Goal: Information Seeking & Learning: Learn about a topic

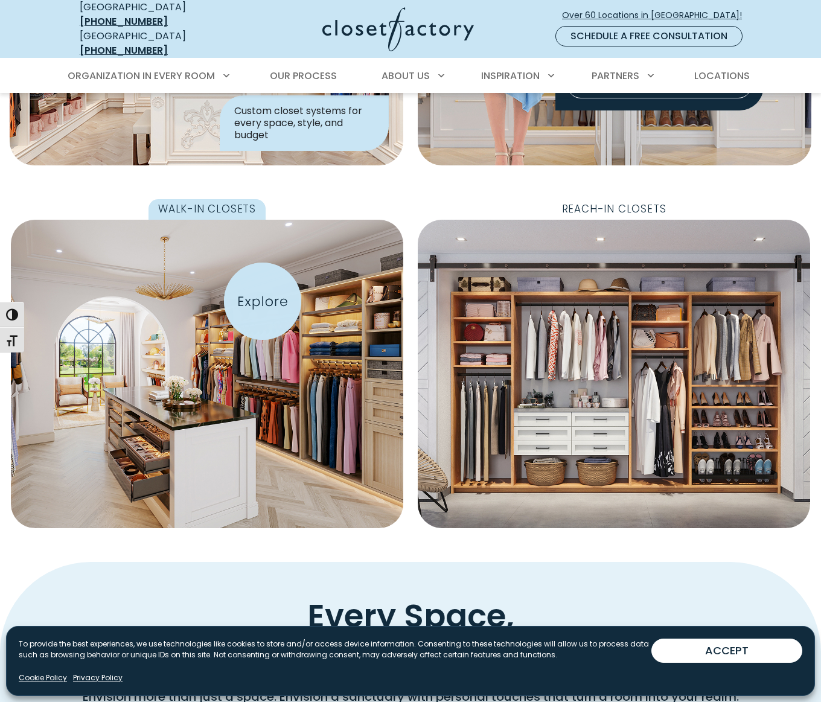
scroll to position [306, 0]
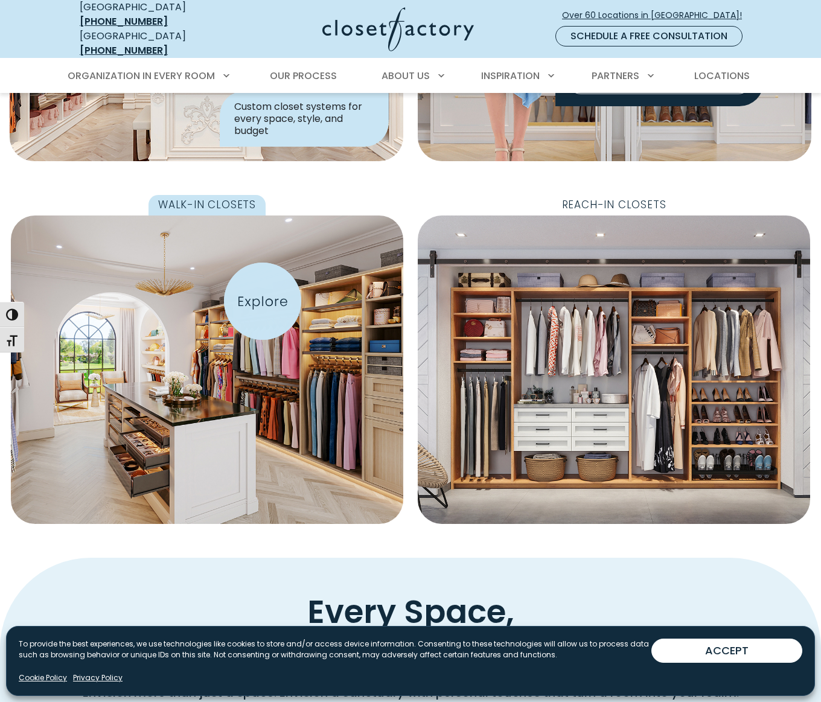
click at [263, 301] on img "Featured Images" at bounding box center [208, 369] width 432 height 339
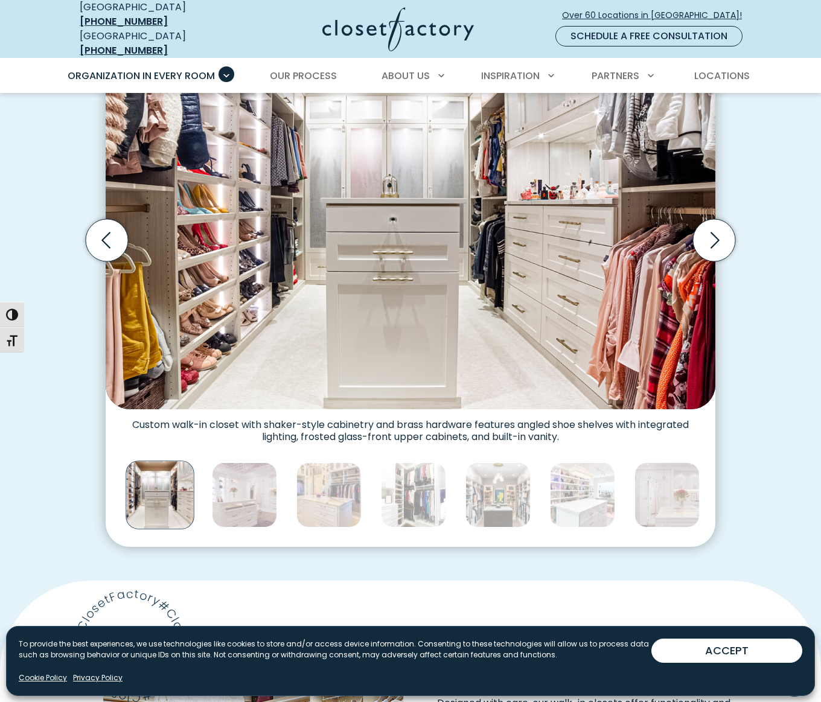
scroll to position [362, 0]
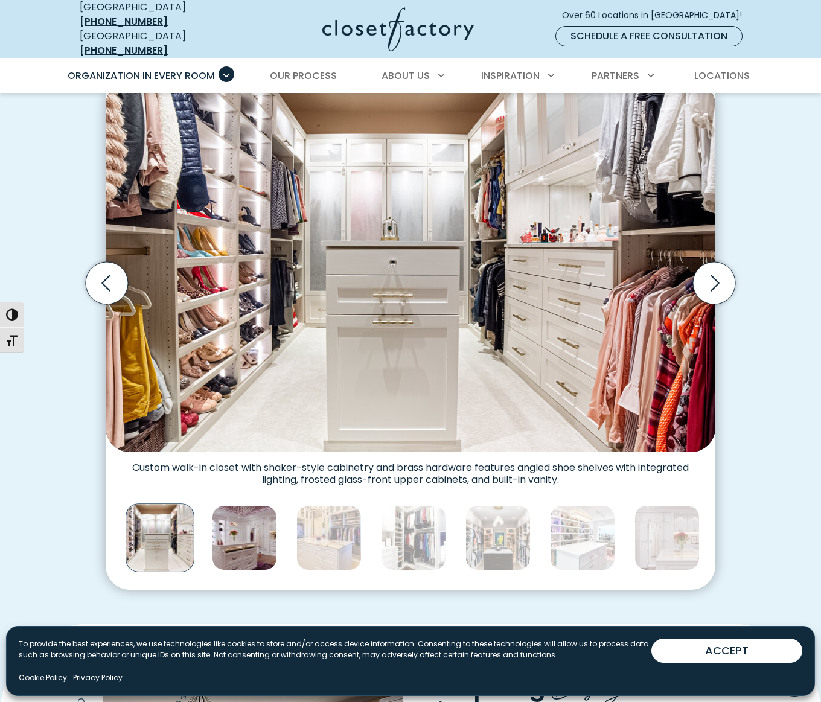
click at [244, 509] on img "Thumbnail Gallery" at bounding box center [244, 537] width 65 height 65
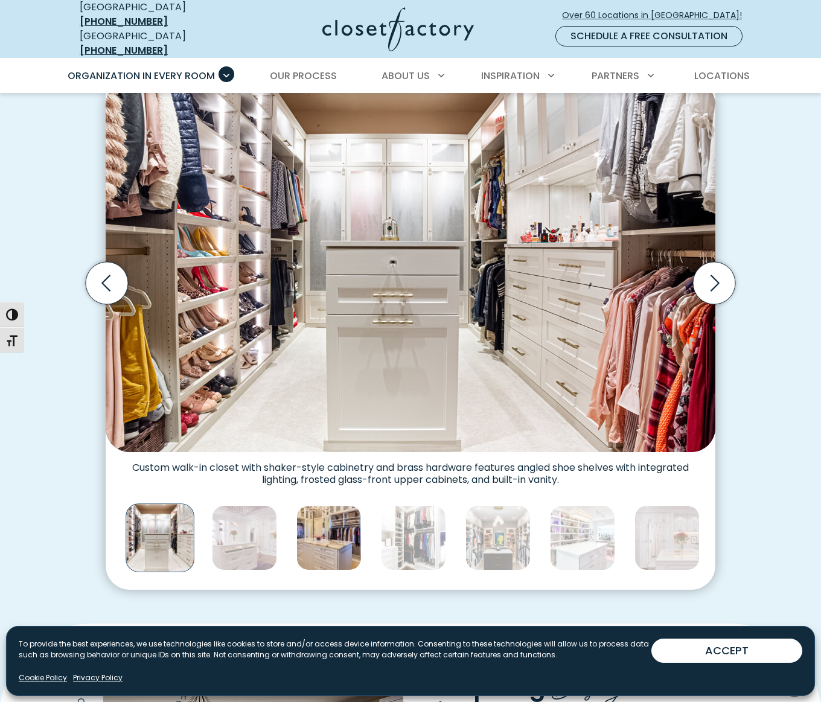
click at [274, 514] on img "Thumbnail Gallery" at bounding box center [244, 537] width 65 height 65
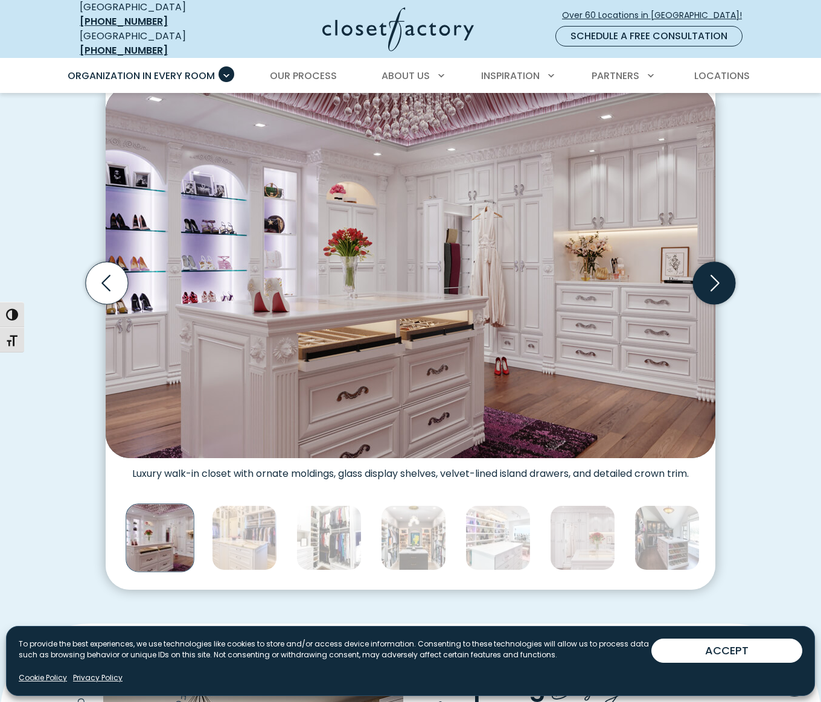
click at [715, 275] on icon "Next slide" at bounding box center [714, 283] width 9 height 16
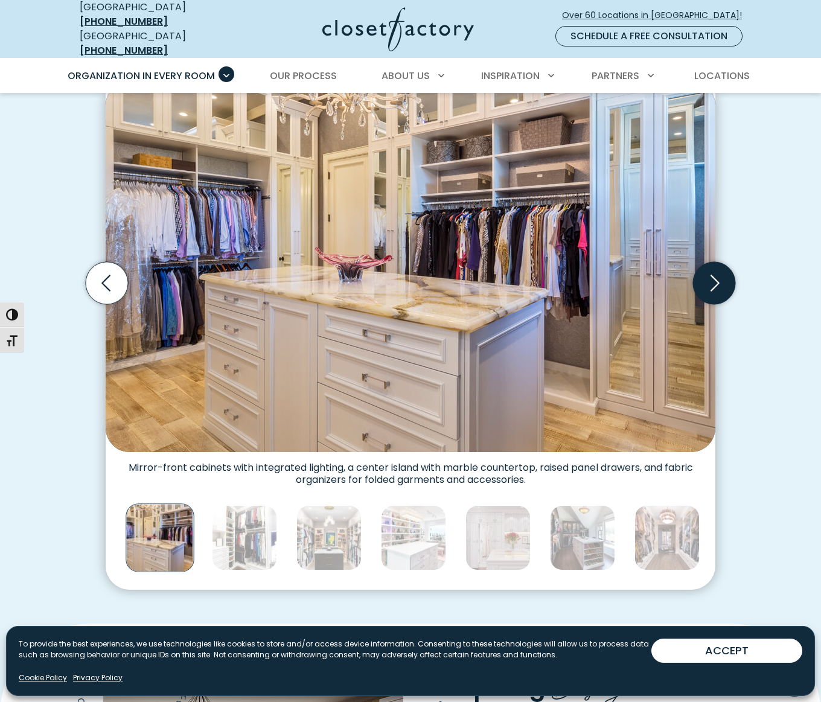
click at [715, 275] on icon "Next slide" at bounding box center [714, 283] width 9 height 16
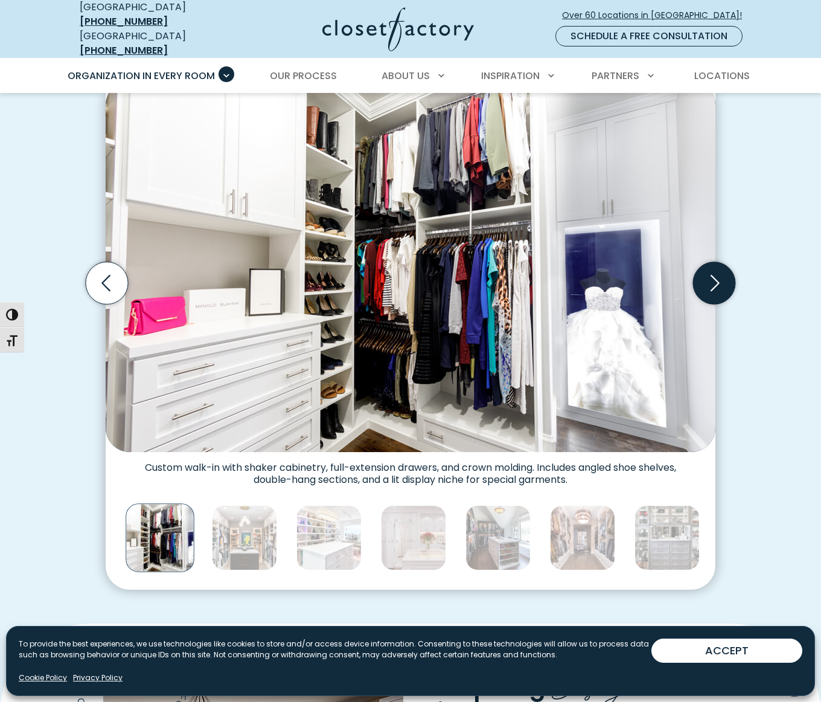
click at [715, 275] on icon "Next slide" at bounding box center [714, 283] width 9 height 16
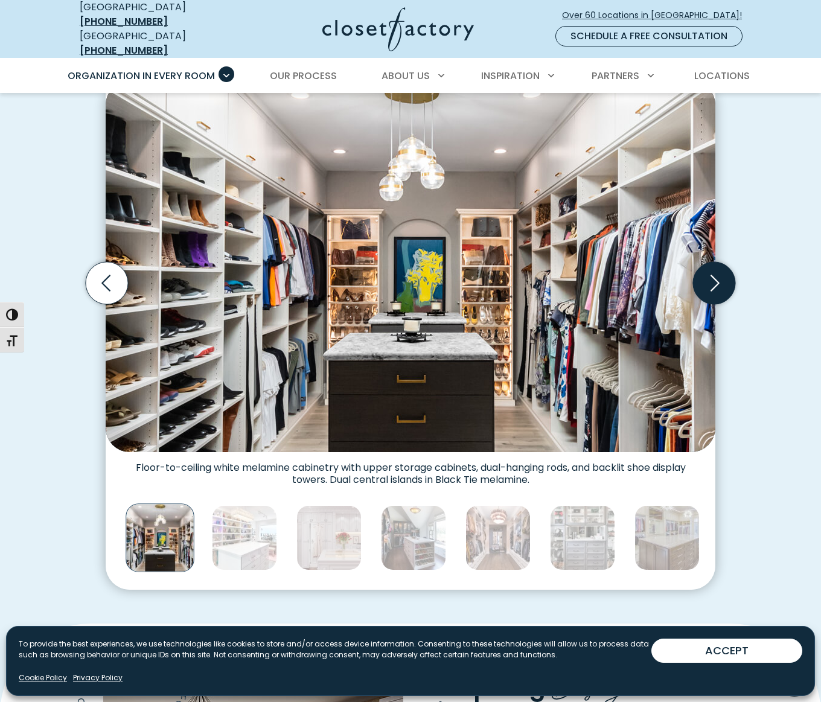
click at [715, 275] on icon "Next slide" at bounding box center [714, 283] width 9 height 16
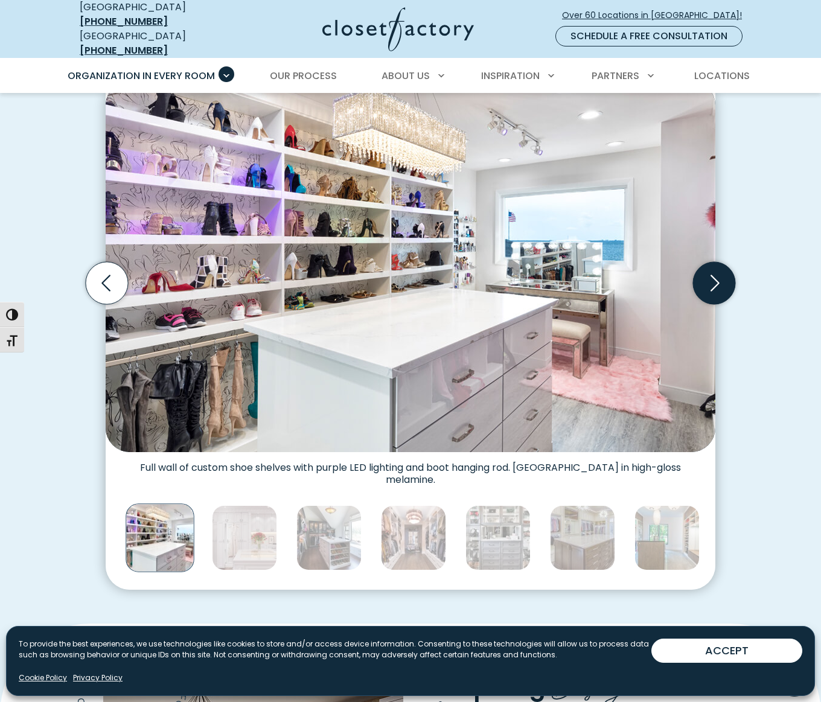
click at [715, 275] on icon "Next slide" at bounding box center [714, 283] width 9 height 16
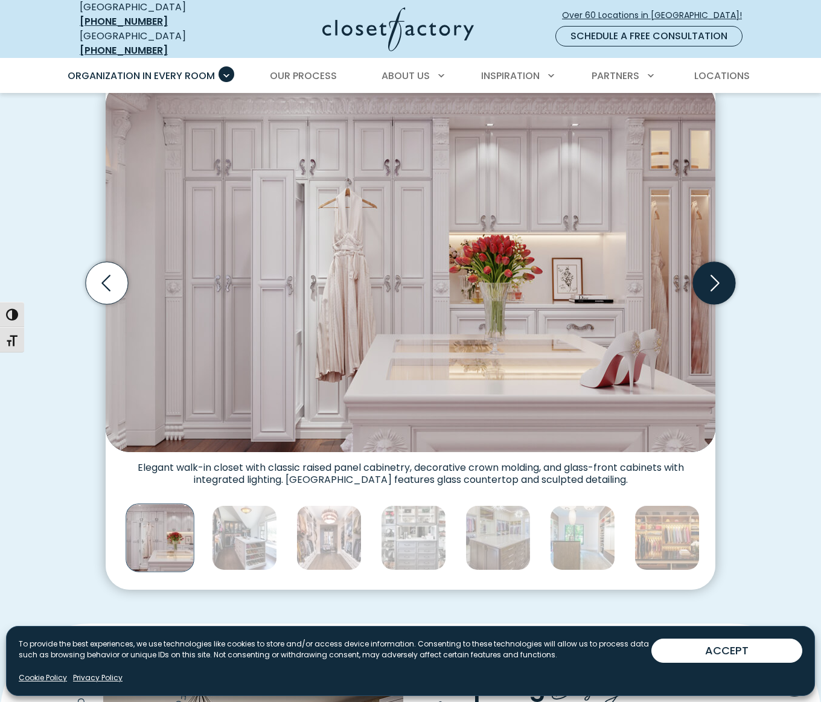
click at [715, 275] on icon "Next slide" at bounding box center [714, 283] width 9 height 16
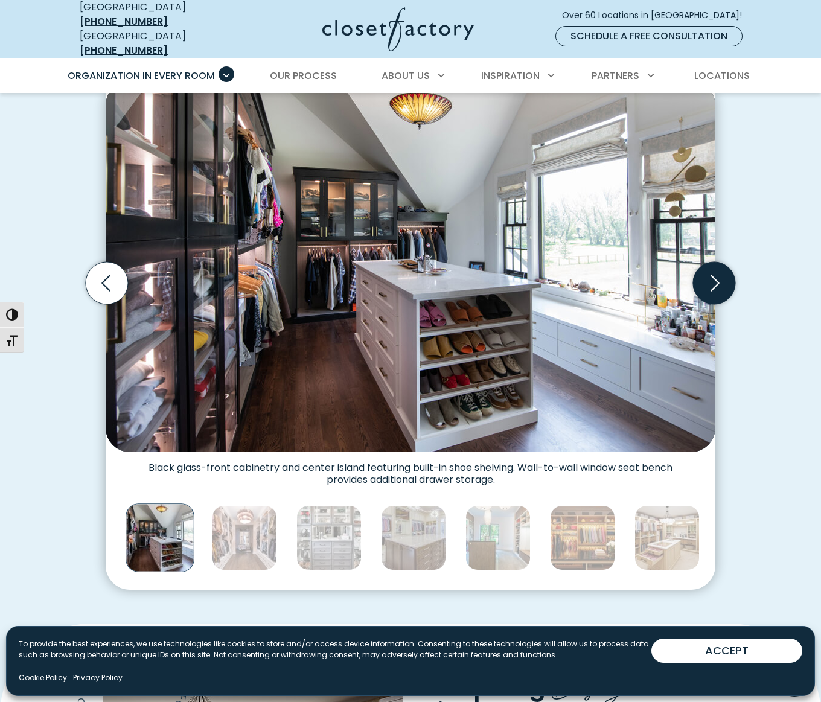
click at [715, 275] on icon "Next slide" at bounding box center [714, 283] width 9 height 16
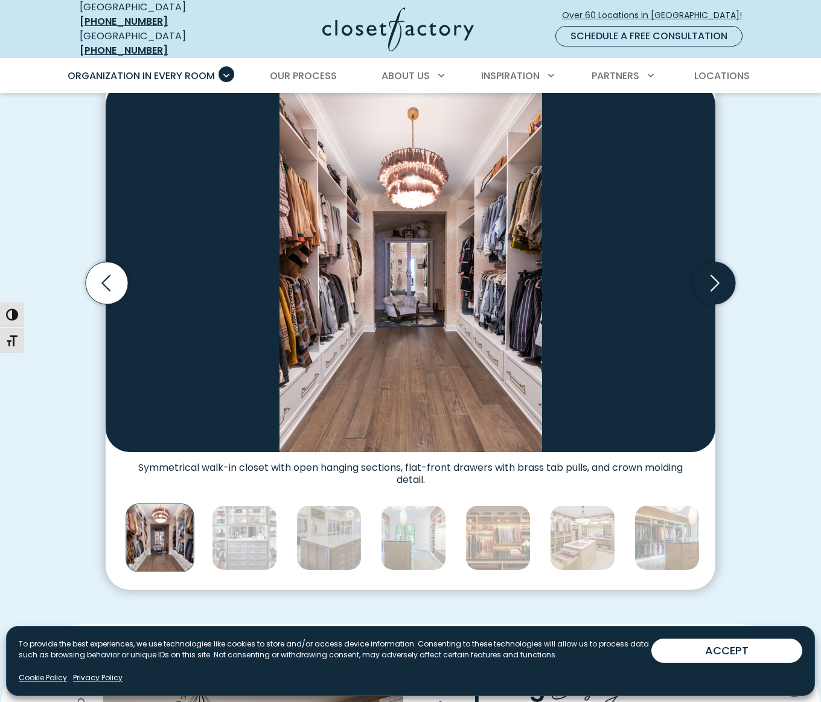
click at [715, 275] on icon "Next slide" at bounding box center [714, 283] width 9 height 16
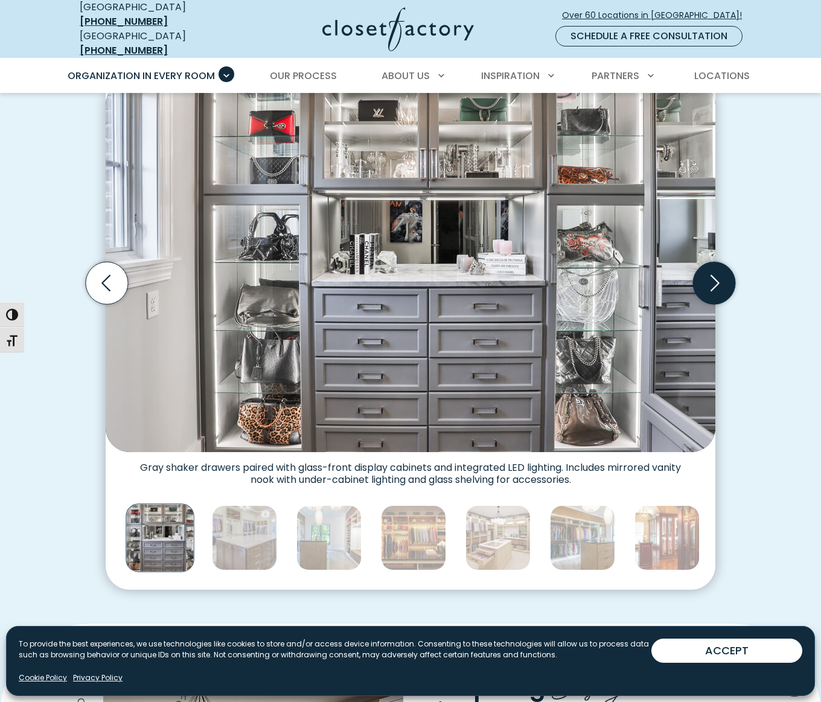
click at [715, 275] on icon "Next slide" at bounding box center [714, 283] width 9 height 16
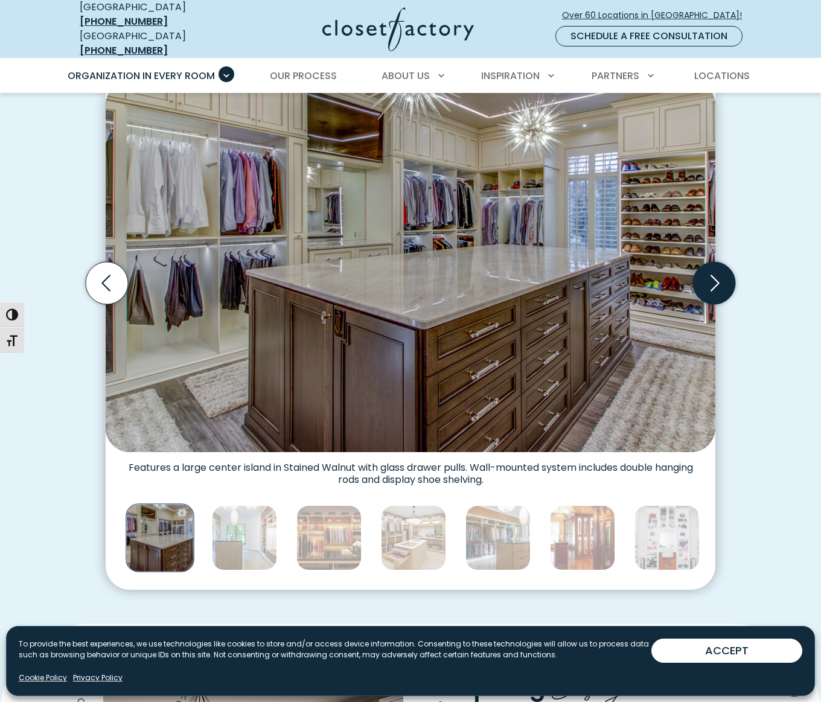
click at [715, 275] on icon "Next slide" at bounding box center [714, 283] width 9 height 16
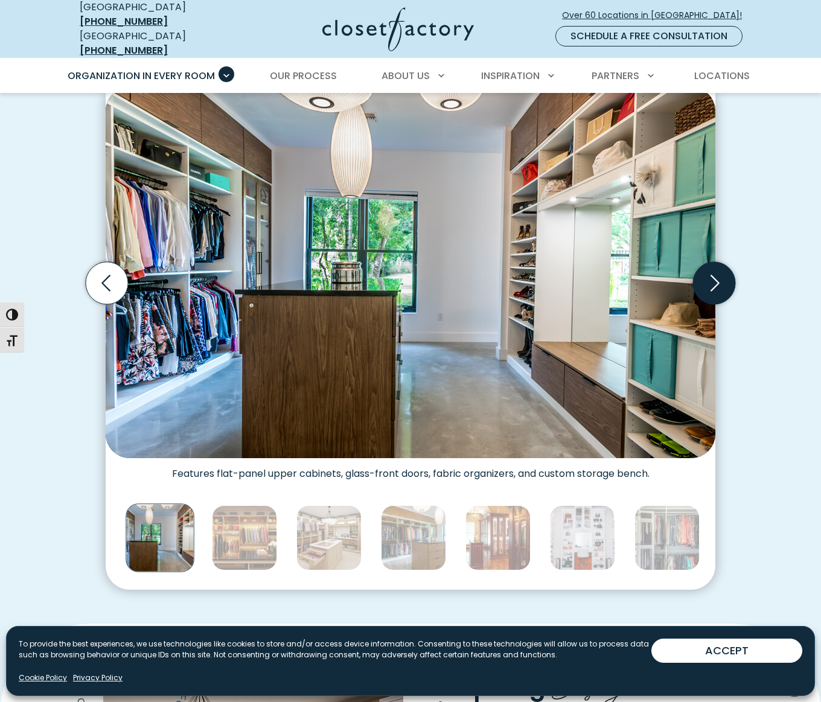
click at [715, 275] on icon "Next slide" at bounding box center [714, 283] width 9 height 16
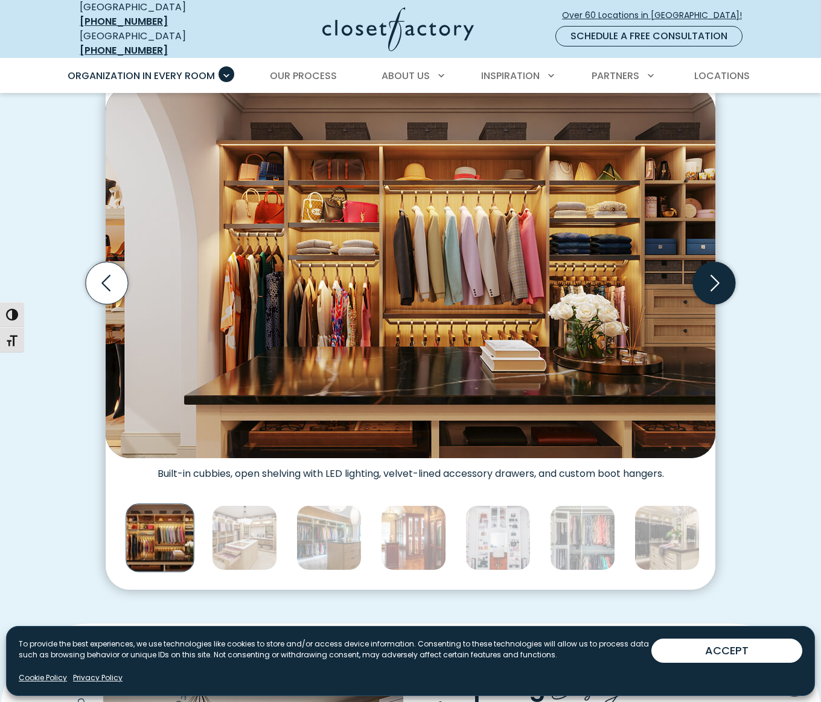
click at [715, 275] on icon "Next slide" at bounding box center [714, 283] width 9 height 16
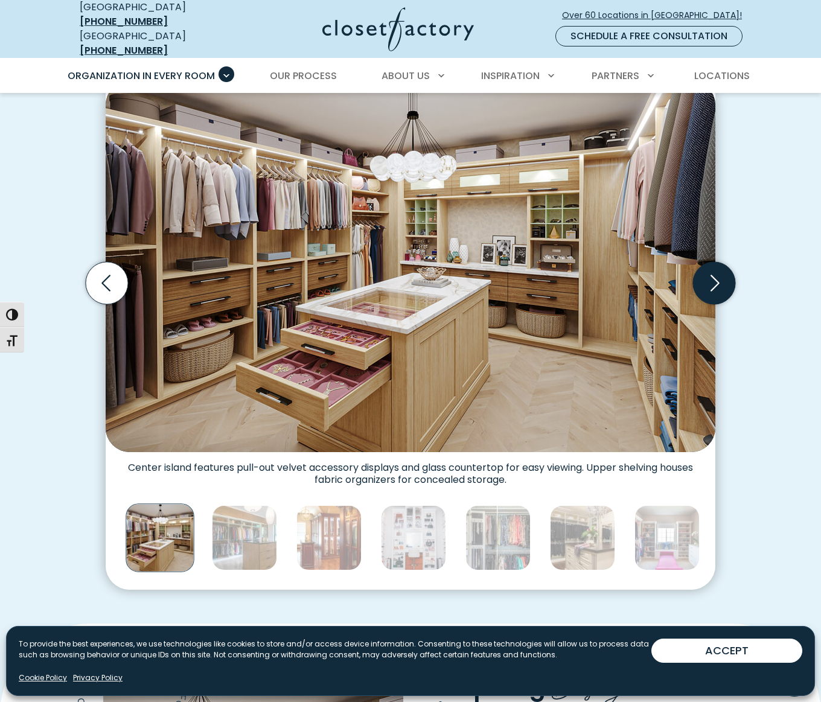
click at [712, 262] on icon "Next slide" at bounding box center [714, 283] width 42 height 42
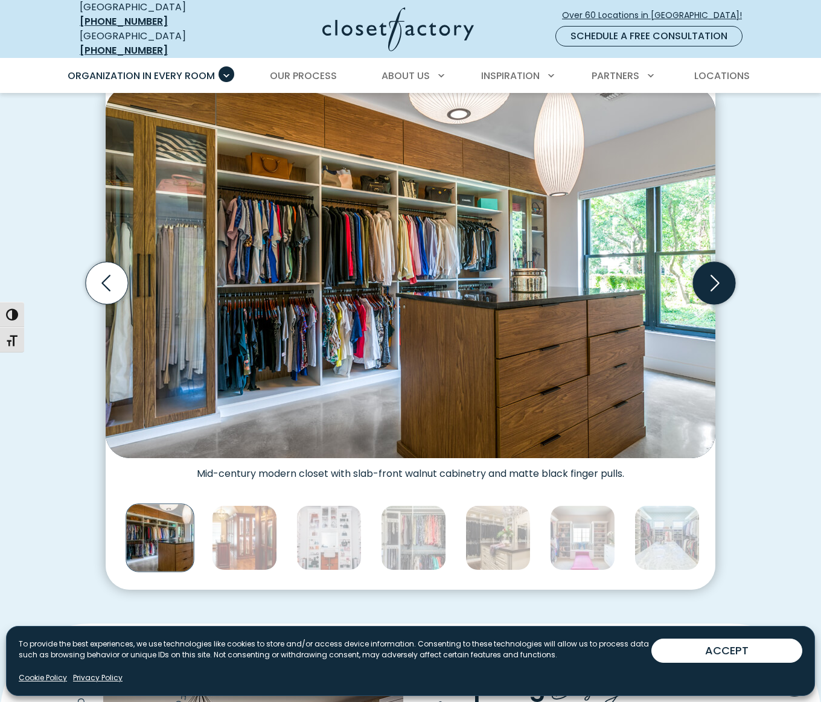
click at [712, 262] on icon "Next slide" at bounding box center [714, 283] width 42 height 42
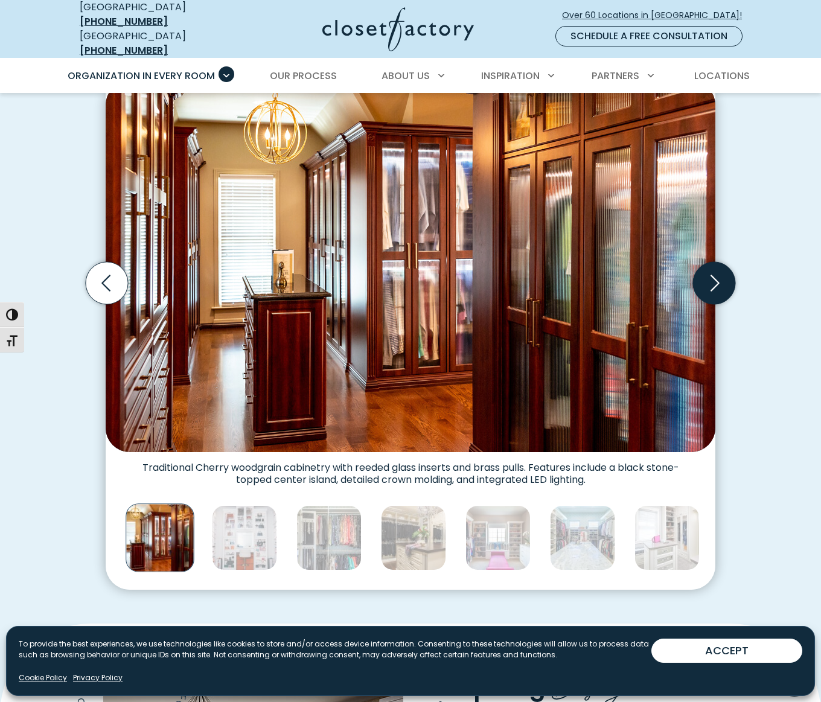
click at [712, 262] on icon "Next slide" at bounding box center [714, 283] width 42 height 42
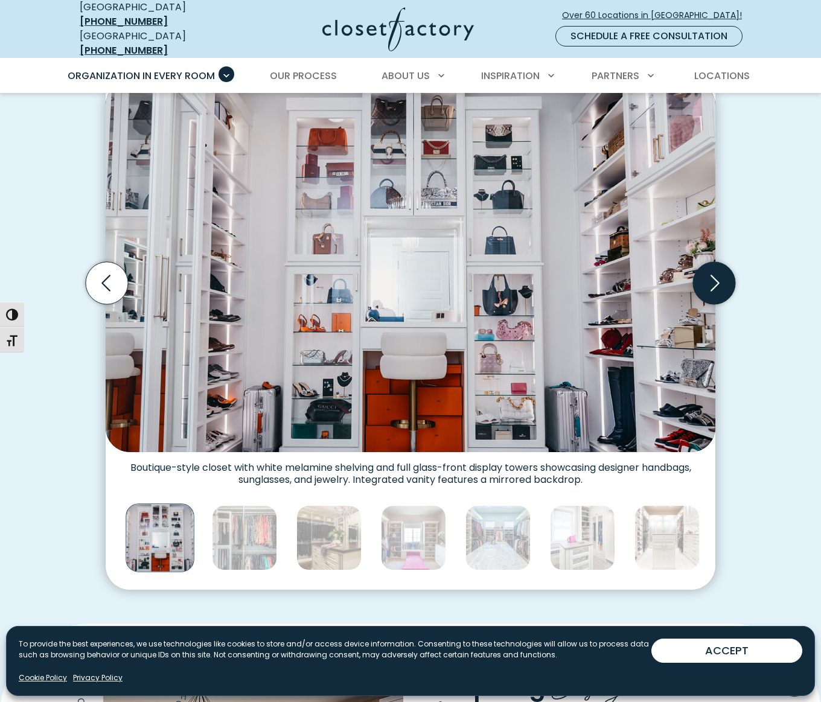
click at [712, 262] on icon "Next slide" at bounding box center [714, 283] width 42 height 42
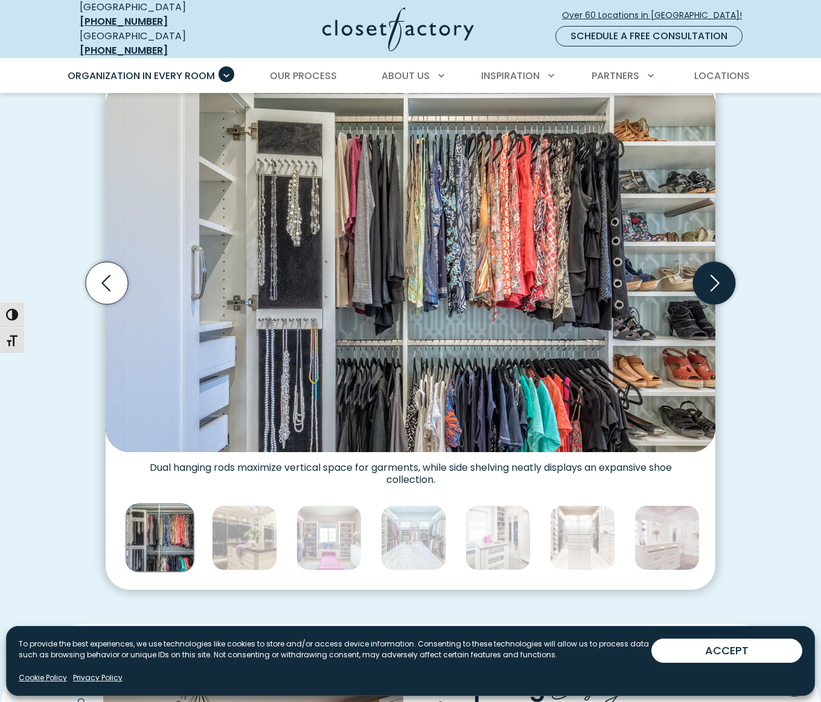
click at [712, 262] on icon "Next slide" at bounding box center [714, 283] width 42 height 42
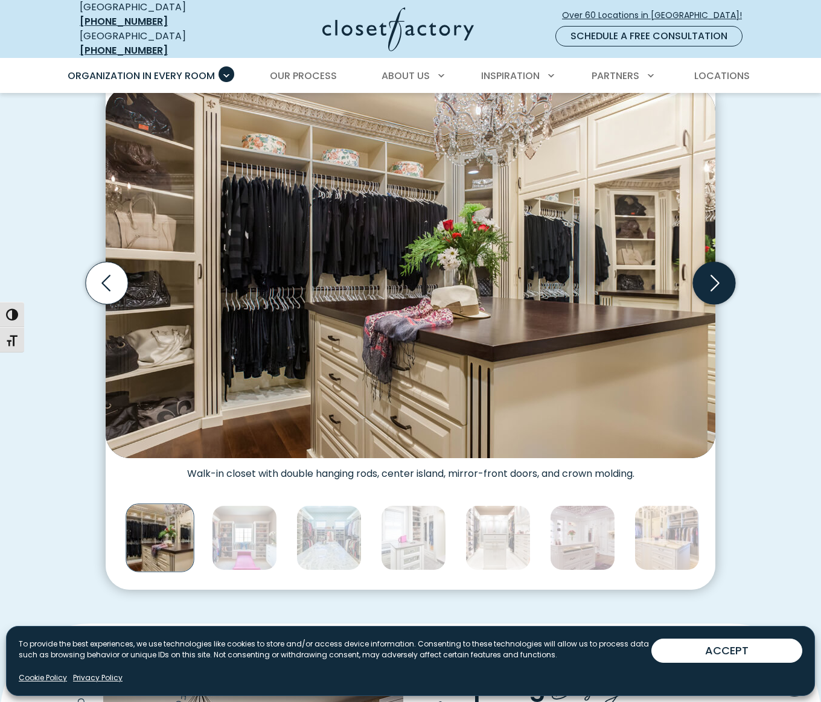
click at [712, 262] on icon "Next slide" at bounding box center [714, 283] width 42 height 42
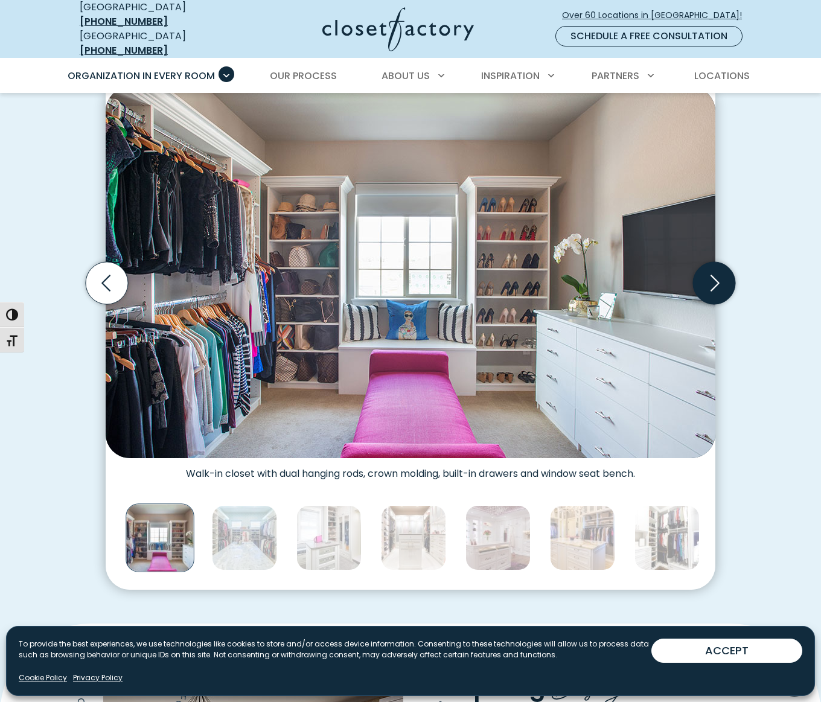
click at [712, 262] on icon "Next slide" at bounding box center [714, 283] width 42 height 42
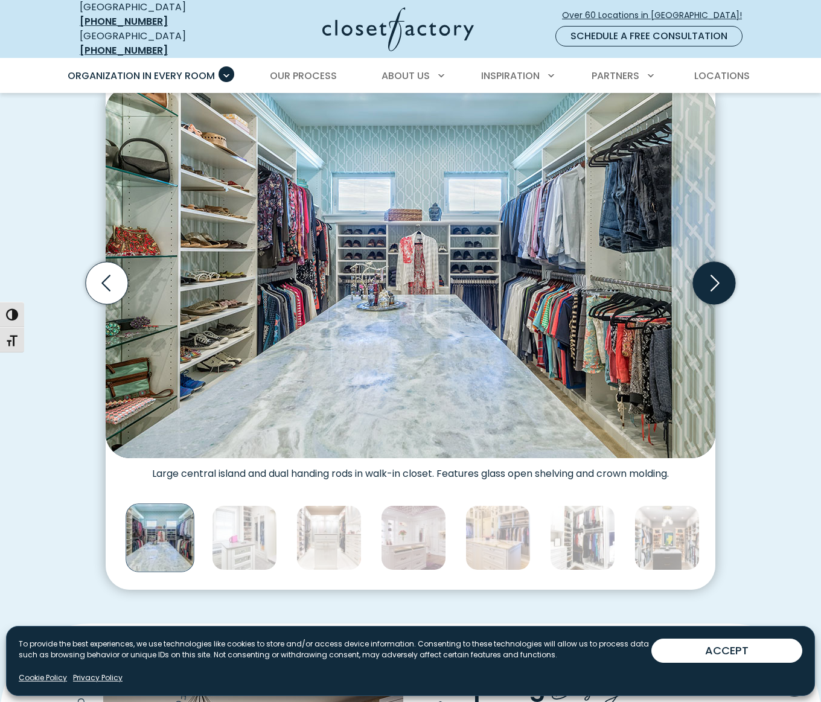
click at [712, 262] on icon "Next slide" at bounding box center [714, 283] width 42 height 42
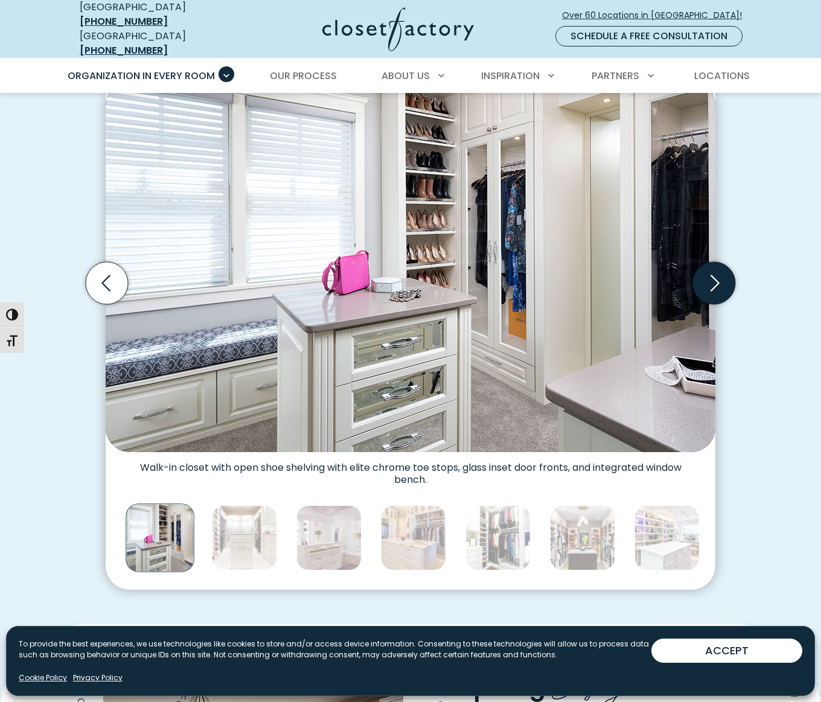
click at [712, 262] on icon "Next slide" at bounding box center [714, 283] width 42 height 42
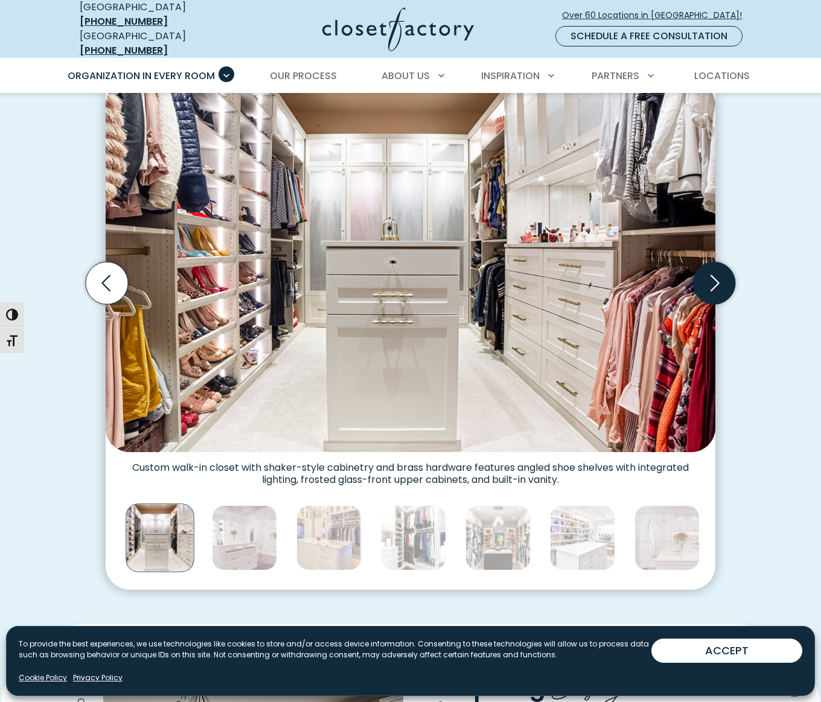
click at [712, 262] on icon "Next slide" at bounding box center [714, 283] width 42 height 42
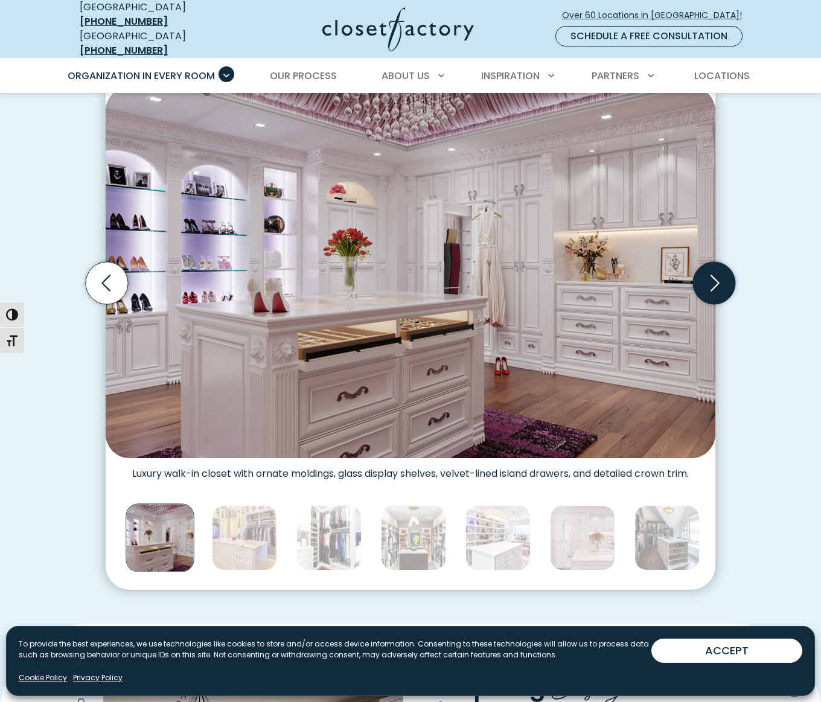
click at [712, 262] on icon "Next slide" at bounding box center [714, 283] width 42 height 42
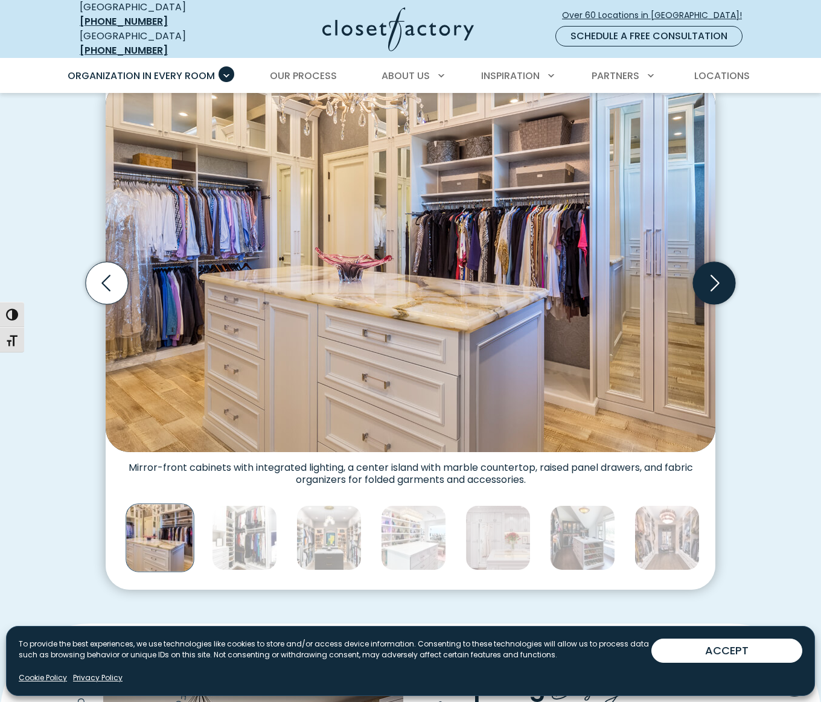
click at [712, 262] on icon "Next slide" at bounding box center [714, 283] width 42 height 42
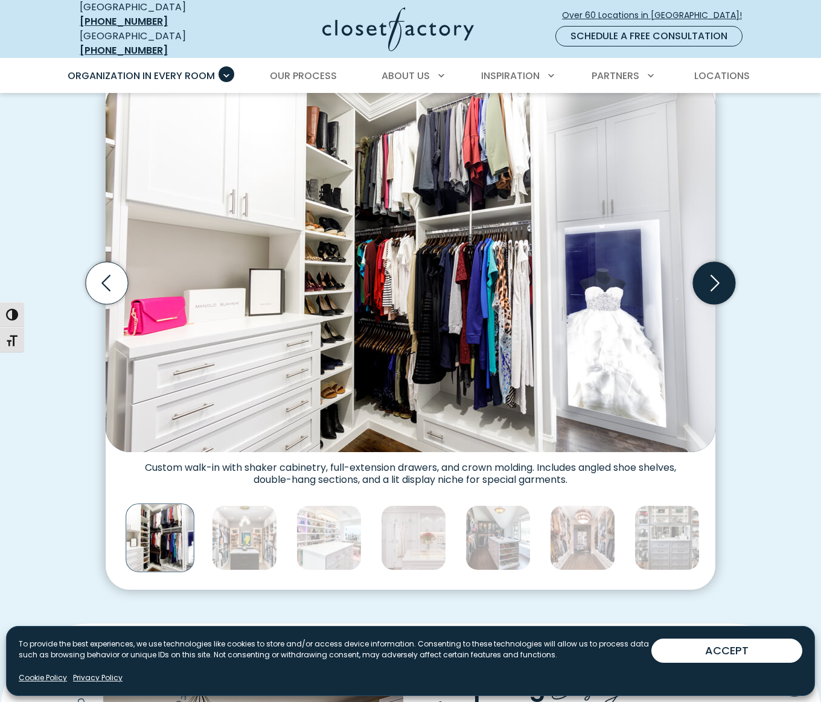
click at [712, 262] on icon "Next slide" at bounding box center [714, 283] width 42 height 42
